Goal: Task Accomplishment & Management: Manage account settings

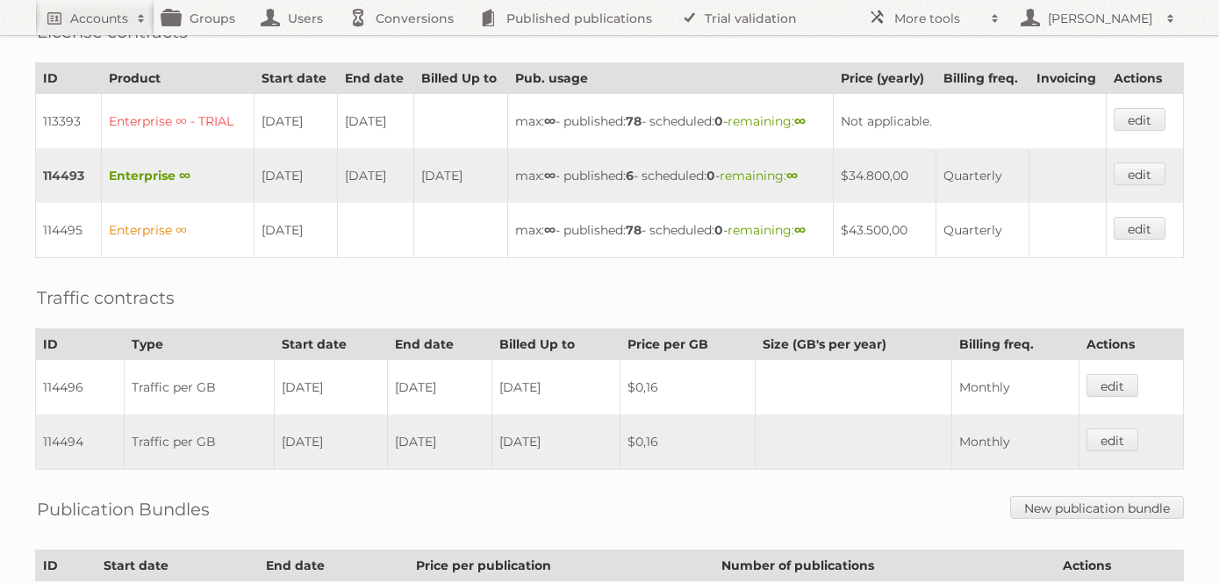
scroll to position [486, 0]
click at [955, 351] on div "Account 92875: GRUPO EMPRESARIAL S.J. RFC GES021031BL9 Audits Groups Edit Imper…" at bounding box center [609, 120] width 1219 height 1212
click at [1122, 186] on link "edit" at bounding box center [1140, 174] width 52 height 23
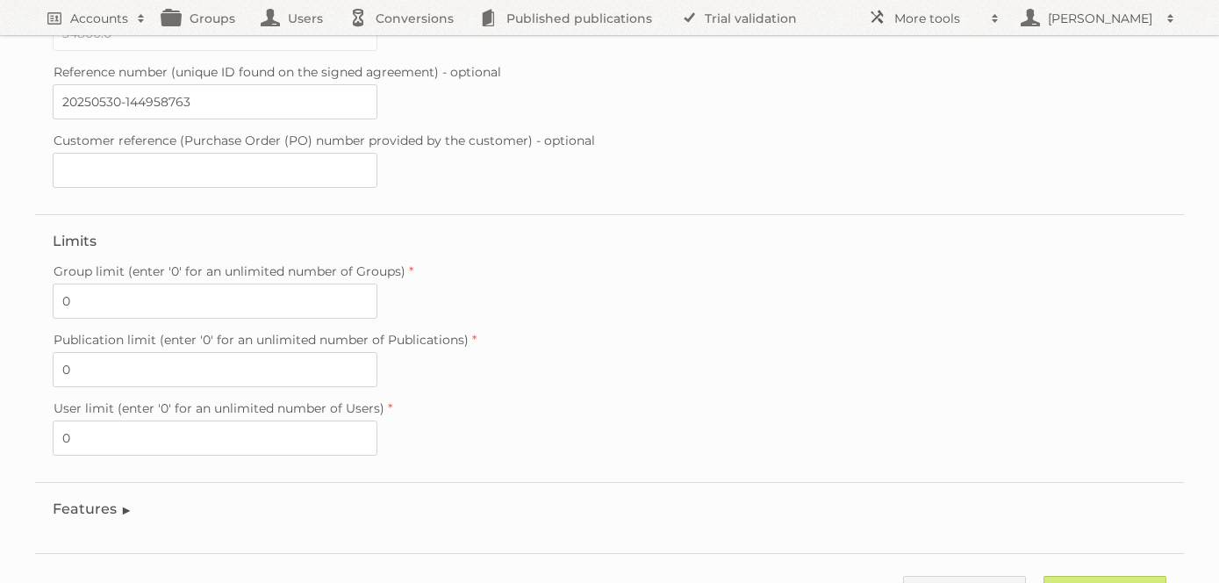
scroll to position [539, 0]
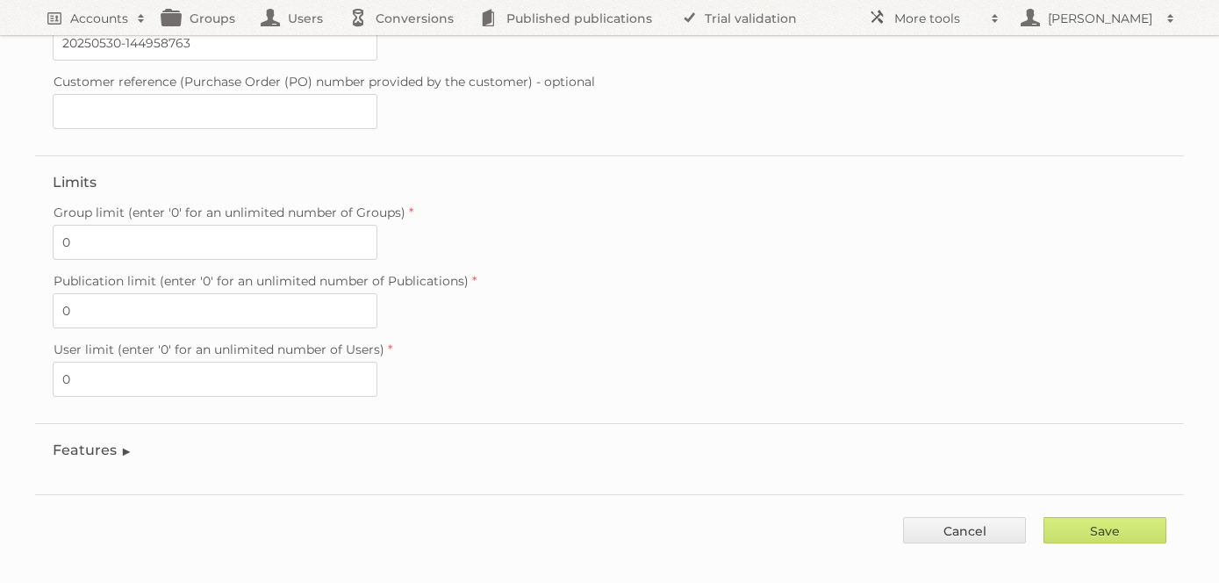
click at [104, 441] on legend "Features" at bounding box center [93, 449] width 80 height 17
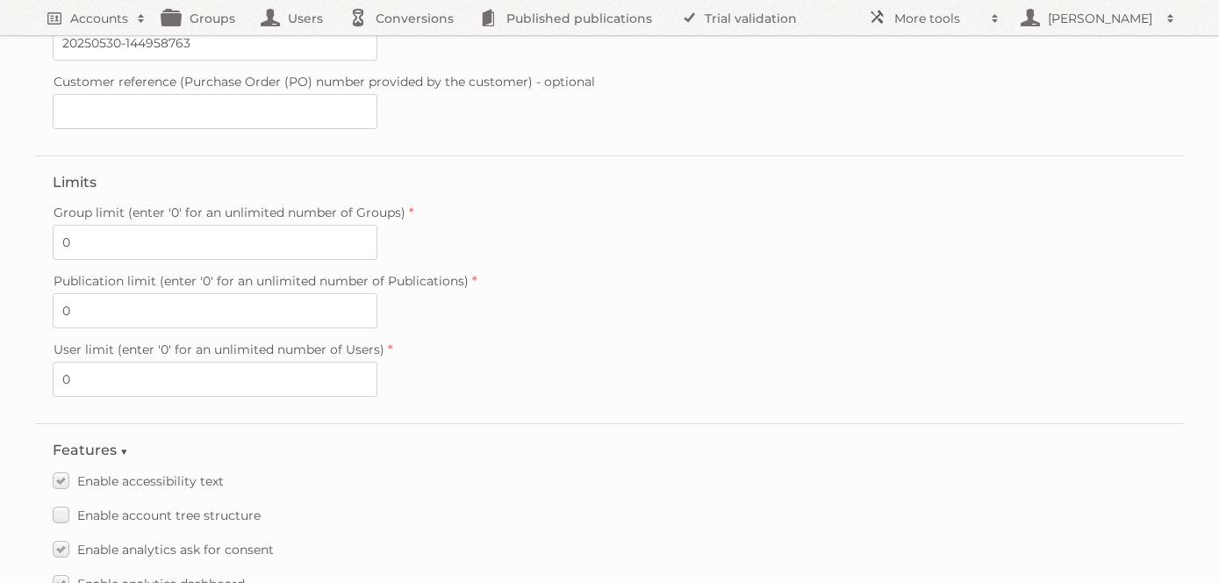
scroll to position [2492, 0]
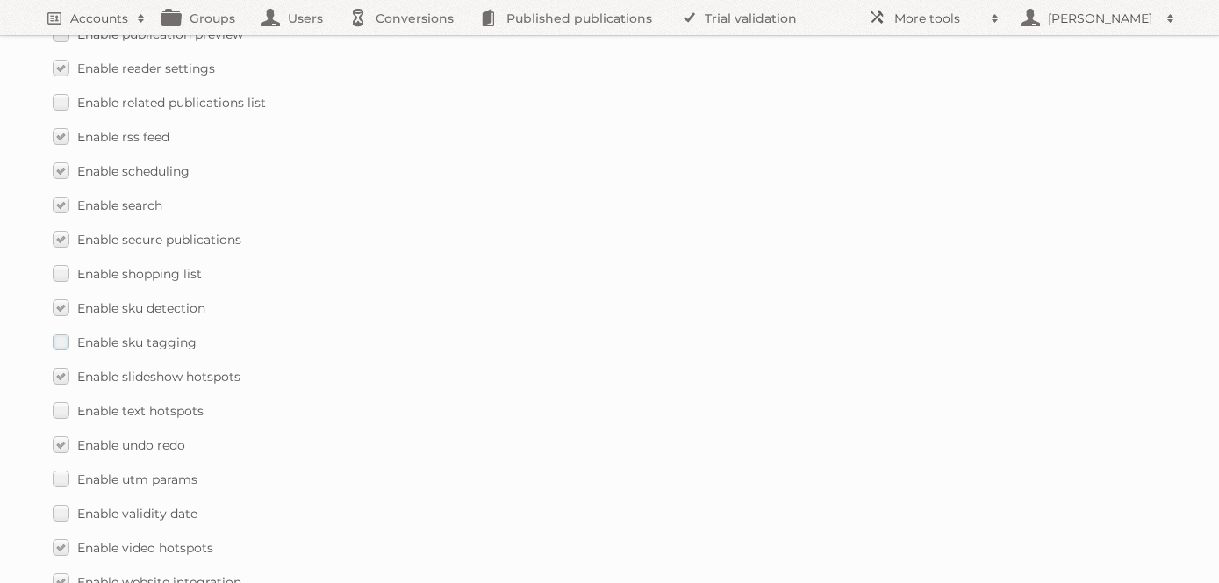
click at [56, 329] on label "Enable sku tagging" at bounding box center [125, 341] width 144 height 25
click at [0, 0] on input "Enable sku tagging" at bounding box center [0, 0] width 0 height 0
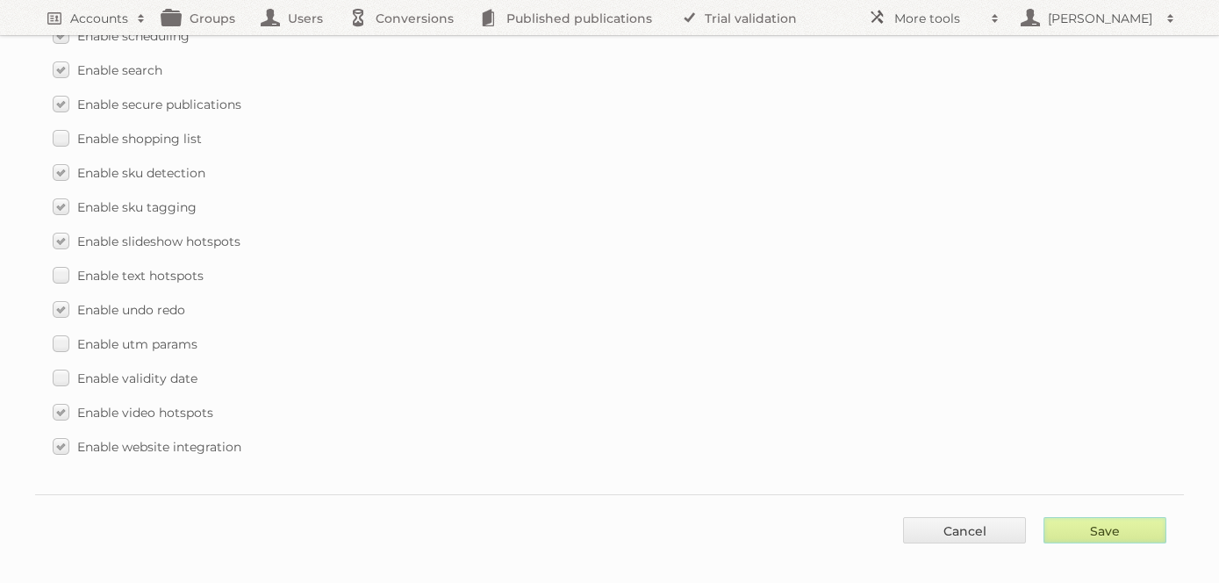
click at [1132, 517] on input "Save" at bounding box center [1104, 530] width 123 height 26
type input "..."
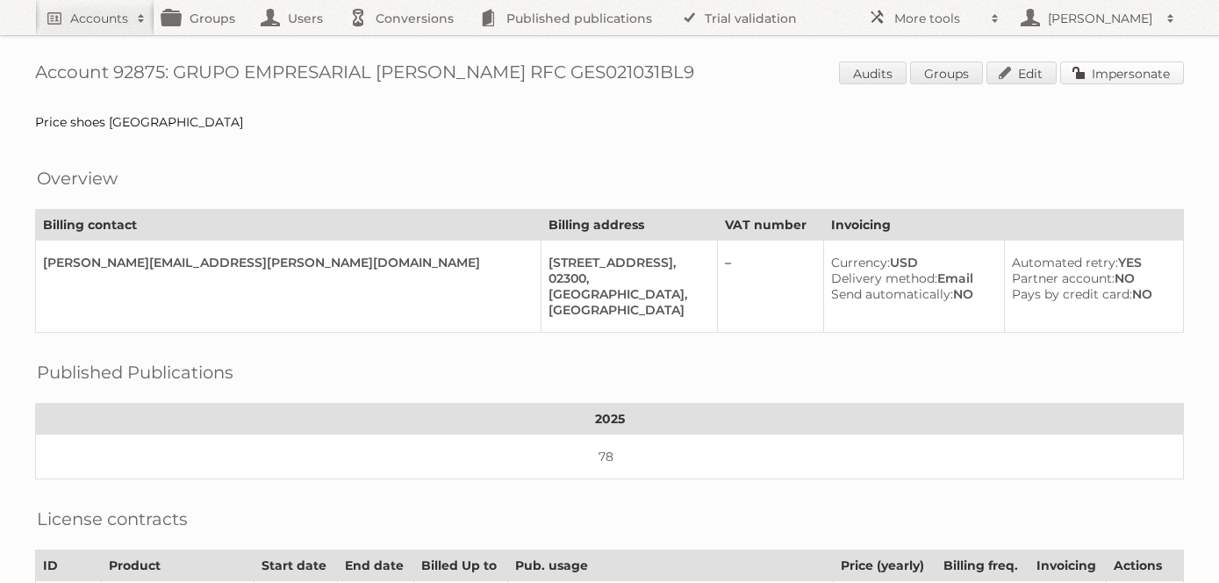
click at [1106, 69] on link "Impersonate" at bounding box center [1122, 72] width 124 height 23
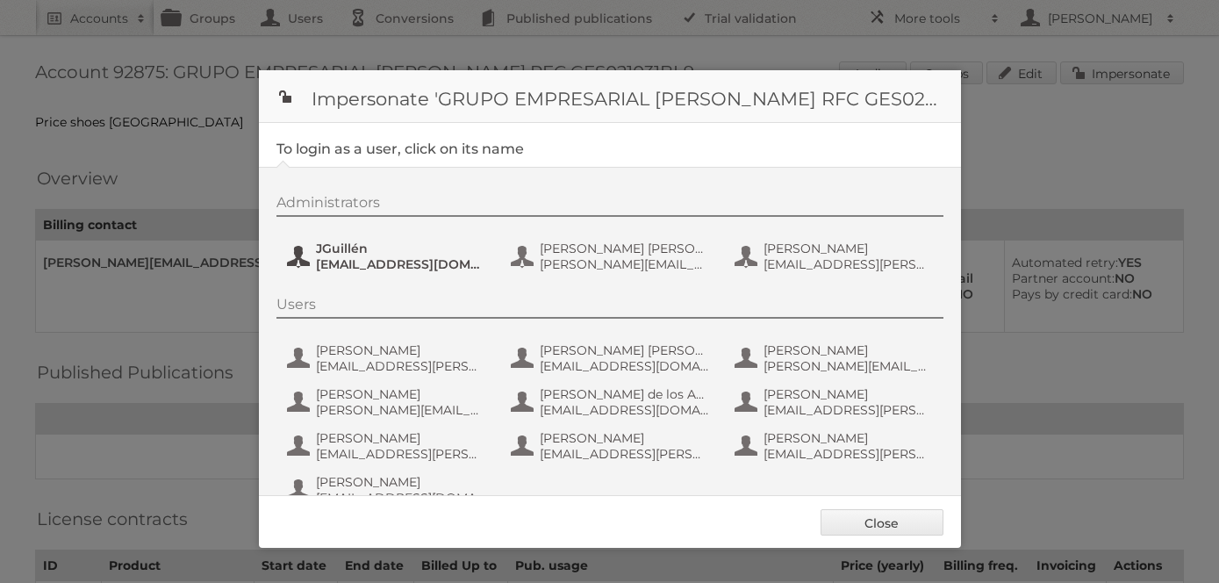
click at [380, 253] on span "JGuillén" at bounding box center [401, 248] width 170 height 16
